Goal: Task Accomplishment & Management: Use online tool/utility

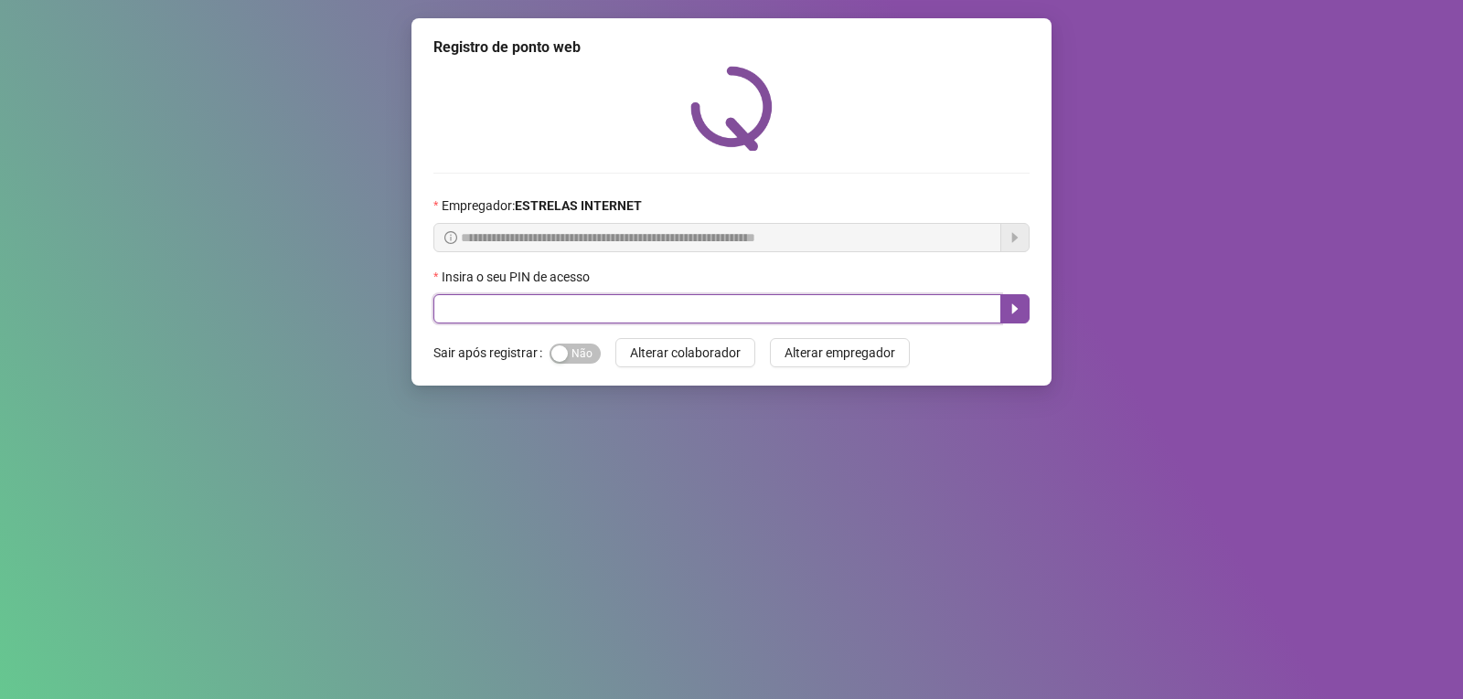
drag, startPoint x: 912, startPoint y: 306, endPoint x: 936, endPoint y: 295, distance: 27.0
click at [912, 308] on input "text" at bounding box center [717, 308] width 568 height 29
type input "*****"
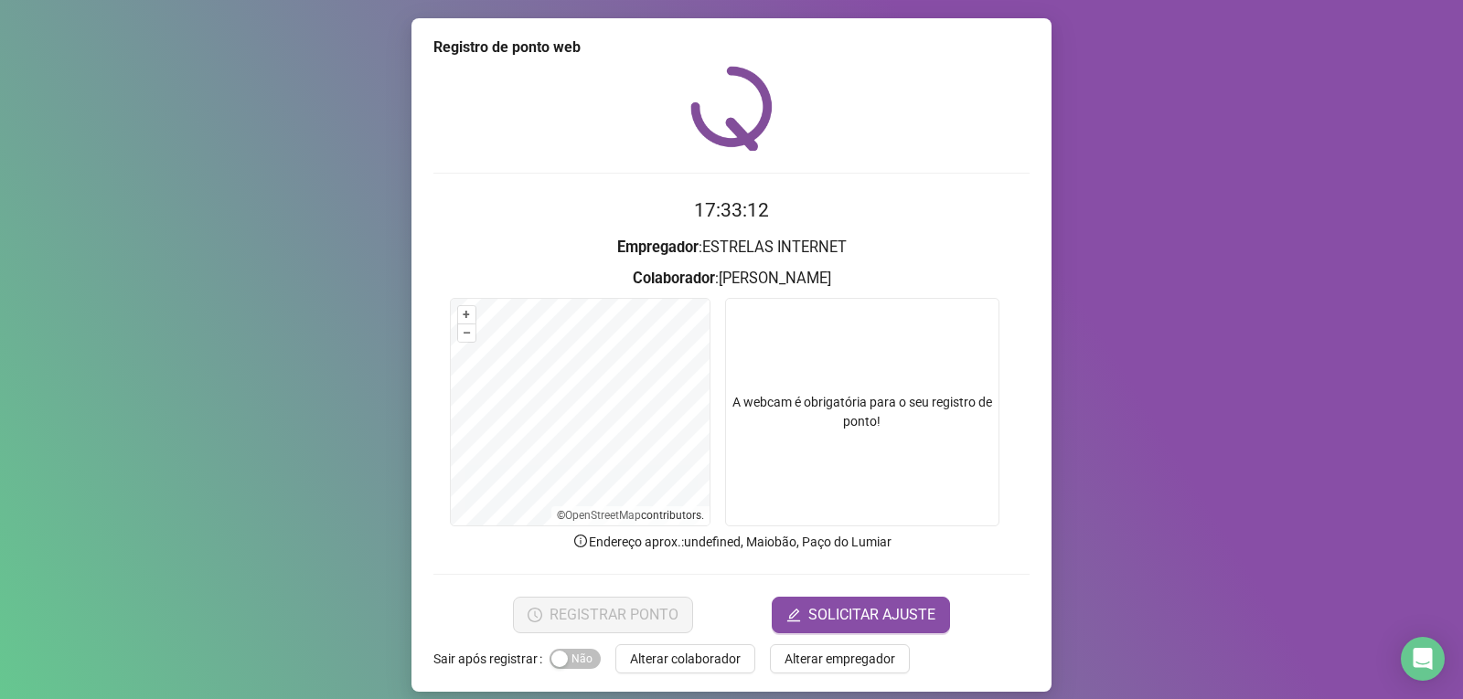
click at [901, 407] on video at bounding box center [862, 412] width 274 height 229
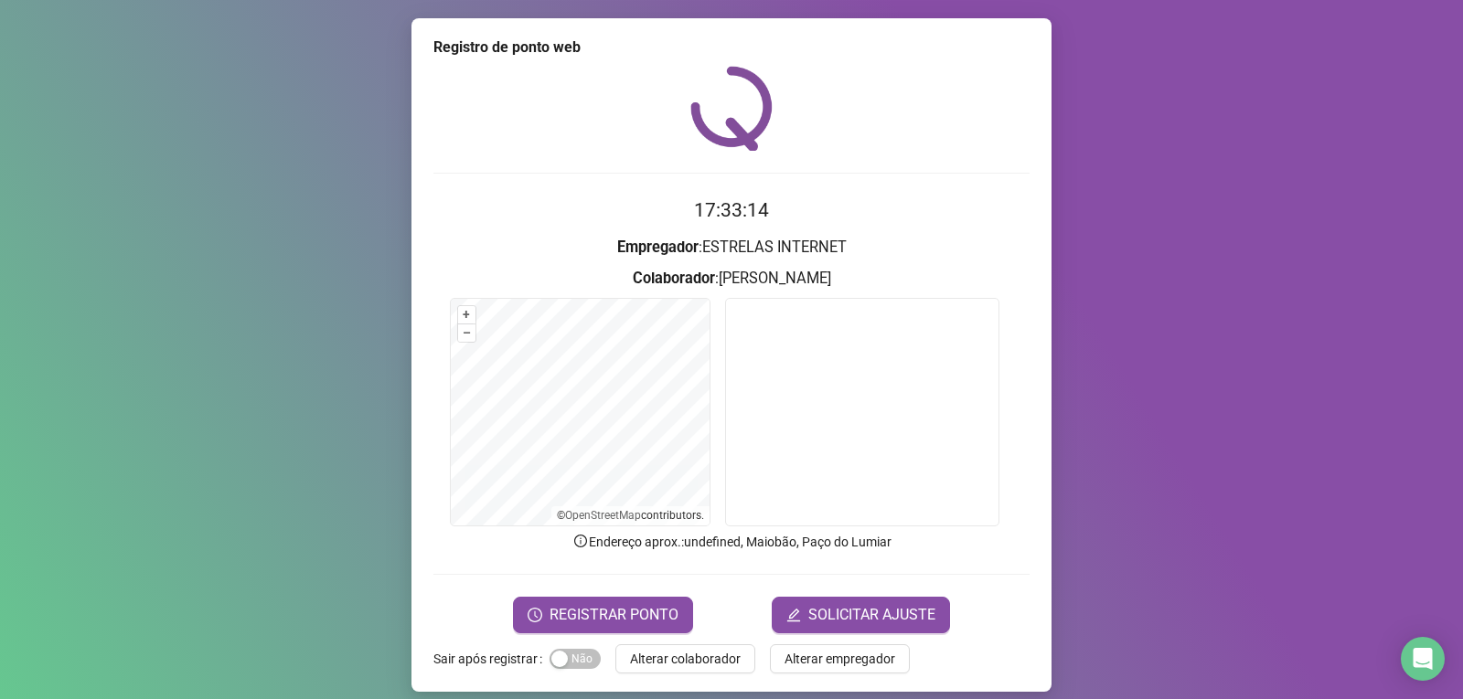
click at [852, 402] on video at bounding box center [862, 412] width 274 height 229
click at [857, 401] on video at bounding box center [862, 412] width 274 height 229
drag, startPoint x: 647, startPoint y: 617, endPoint x: 632, endPoint y: 614, distance: 15.8
click at [647, 617] on span "REGISTRAR PONTO" at bounding box center [613, 615] width 129 height 22
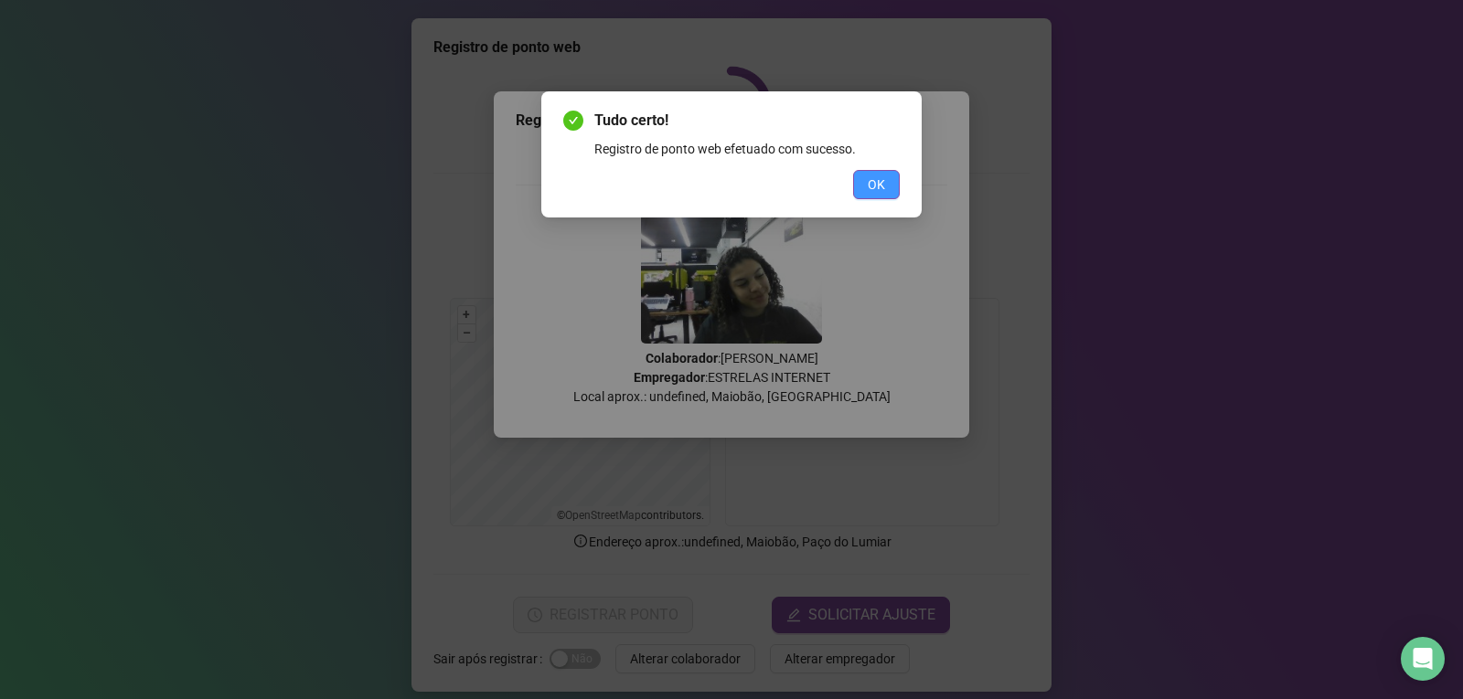
click at [865, 188] on button "OK" at bounding box center [876, 184] width 47 height 29
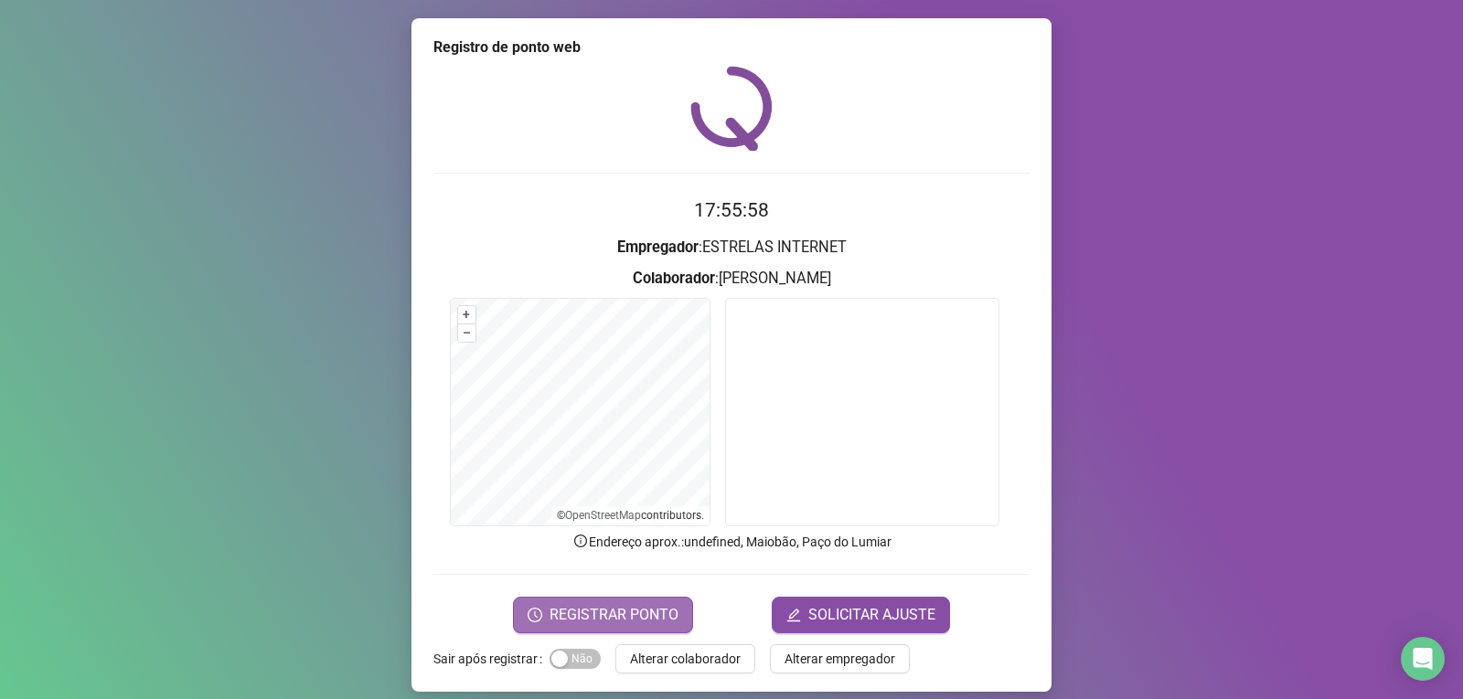
drag, startPoint x: 645, startPoint y: 610, endPoint x: 659, endPoint y: 611, distance: 13.7
click at [646, 610] on span "REGISTRAR PONTO" at bounding box center [613, 615] width 129 height 22
